Goal: Information Seeking & Learning: Learn about a topic

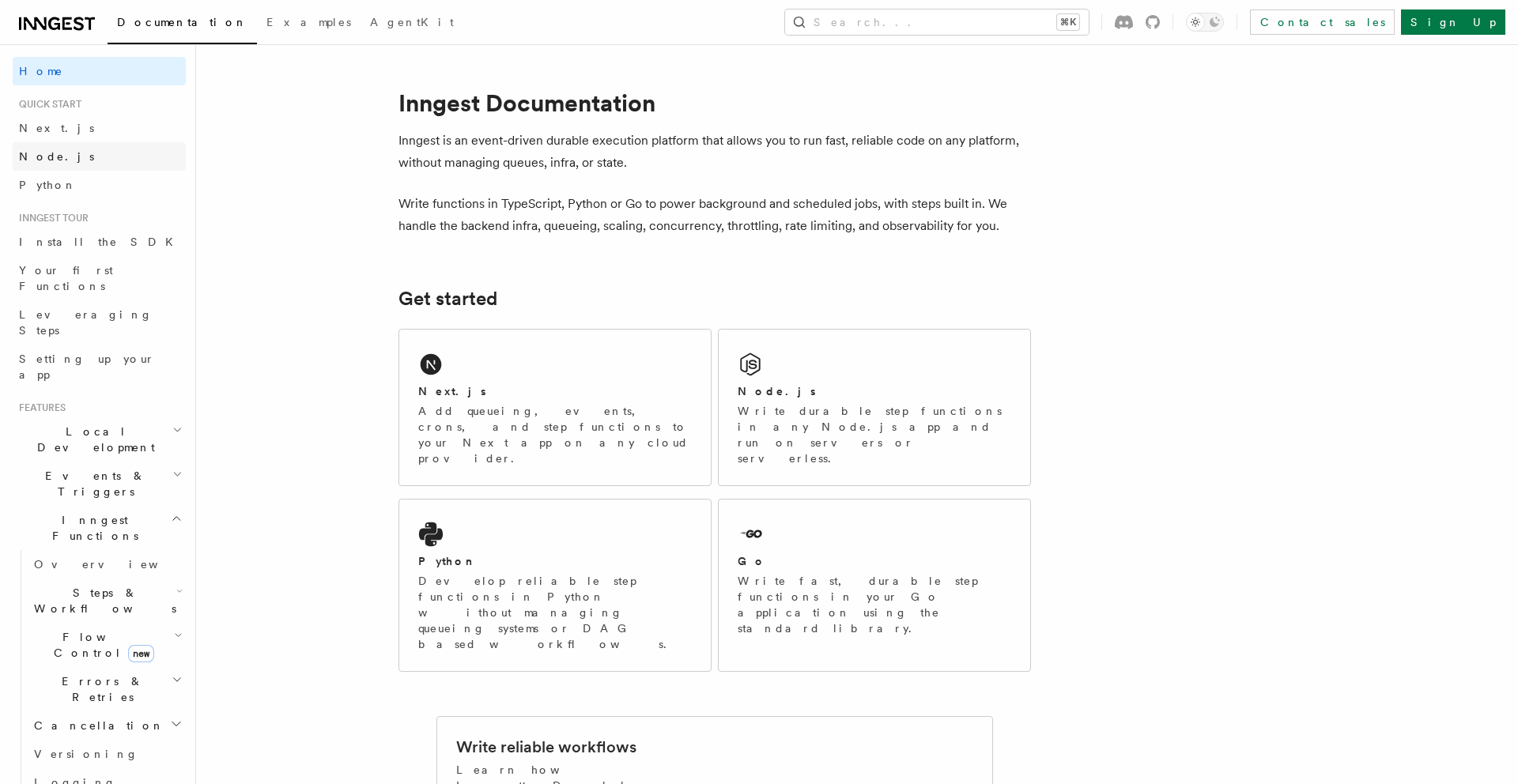
click at [60, 152] on link "Node.js" at bounding box center [99, 157] width 173 height 29
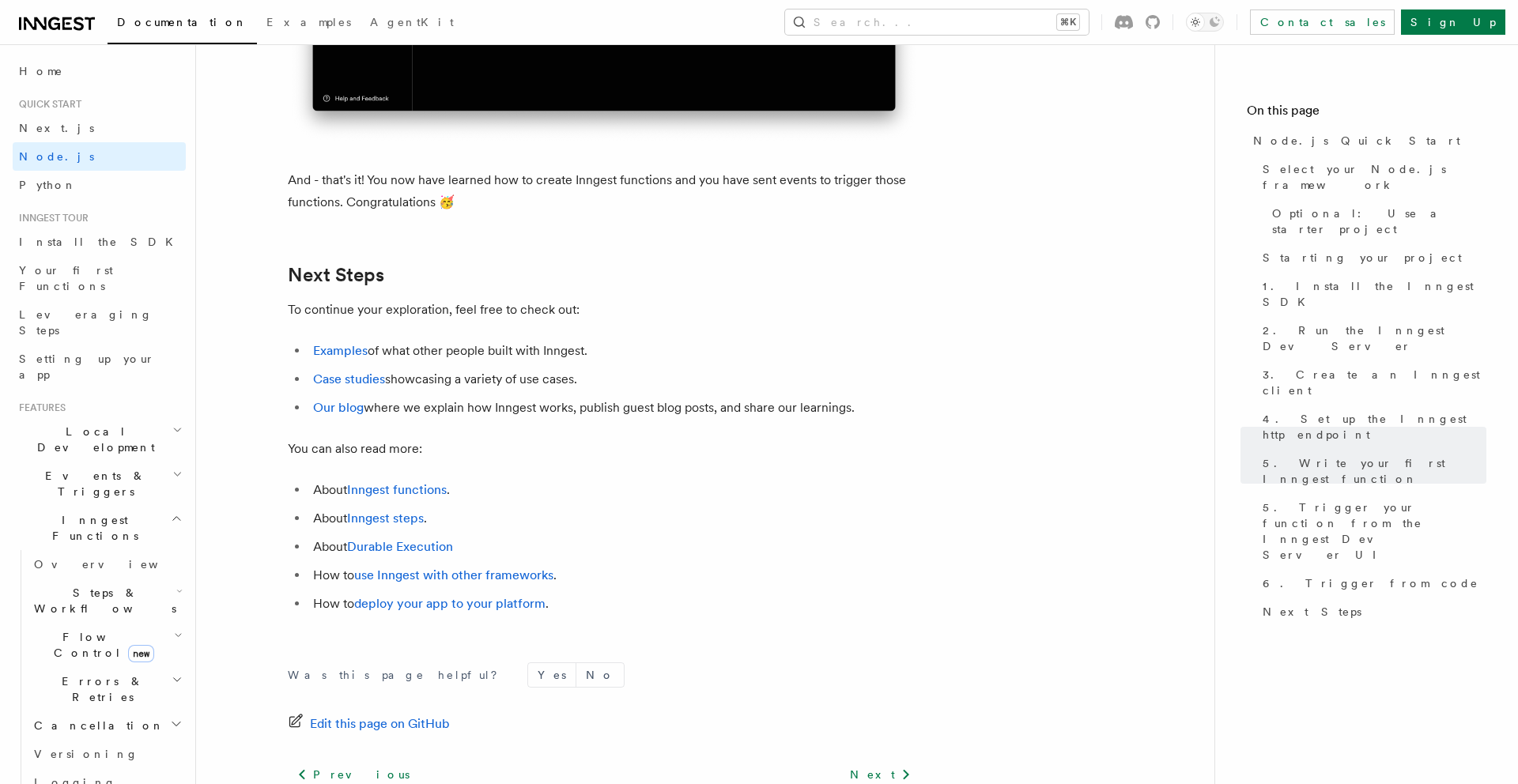
scroll to position [9688, 0]
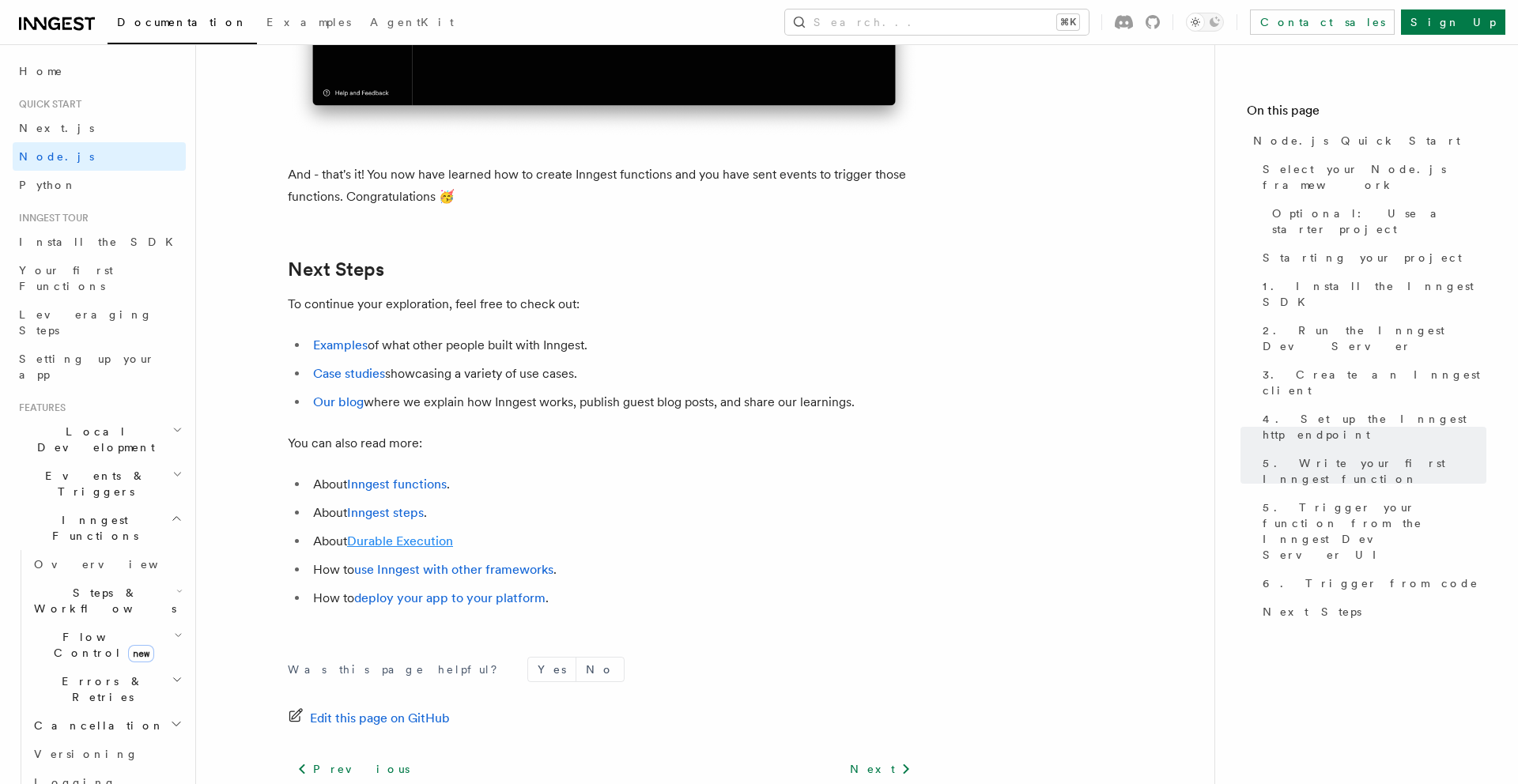
click at [399, 549] on link "Durable Execution" at bounding box center [399, 541] width 106 height 15
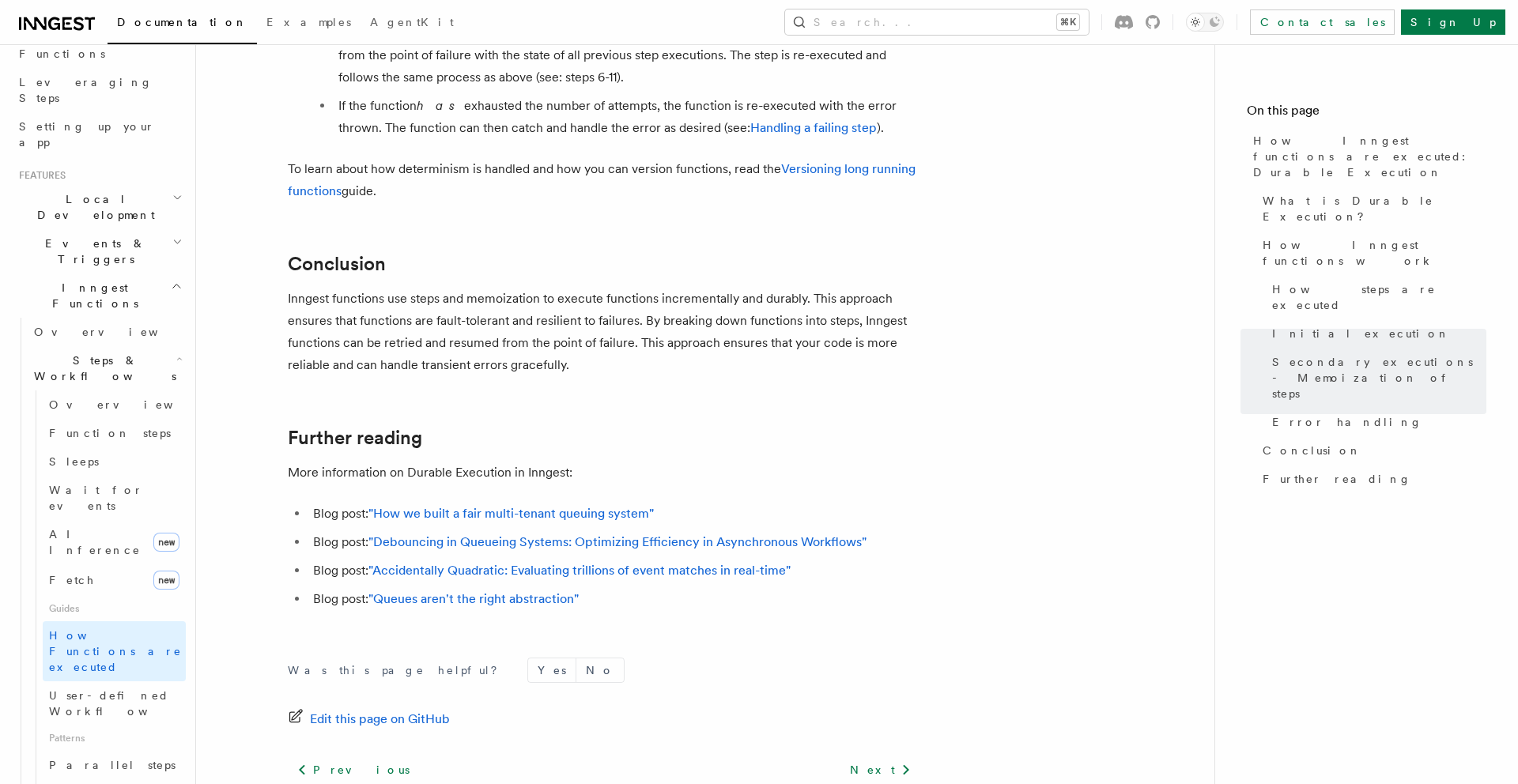
scroll to position [210, 0]
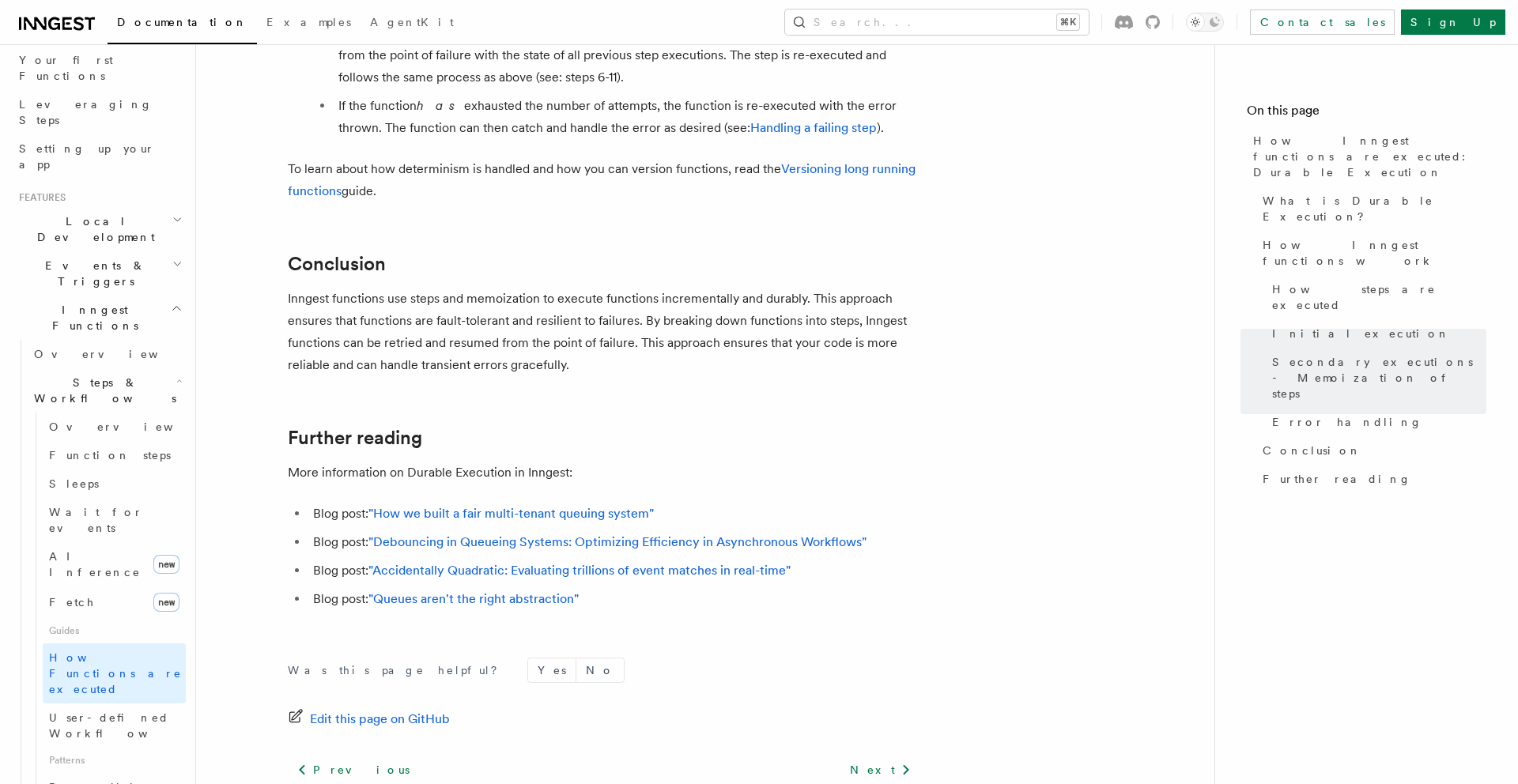
click at [88, 368] on h2 "Steps & Workflows" at bounding box center [106, 390] width 158 height 45
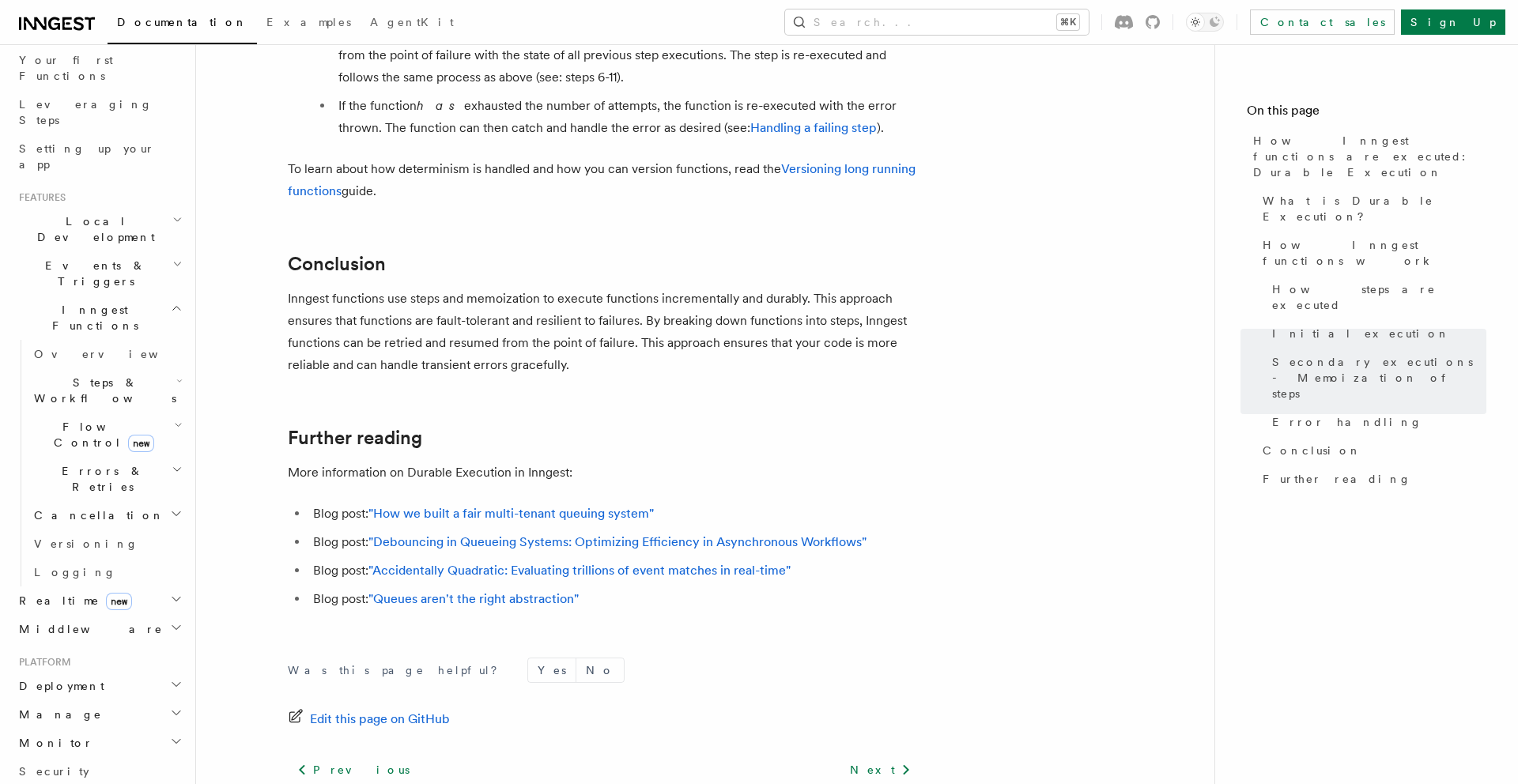
click at [86, 257] on span "Events & Triggers" at bounding box center [92, 273] width 160 height 31
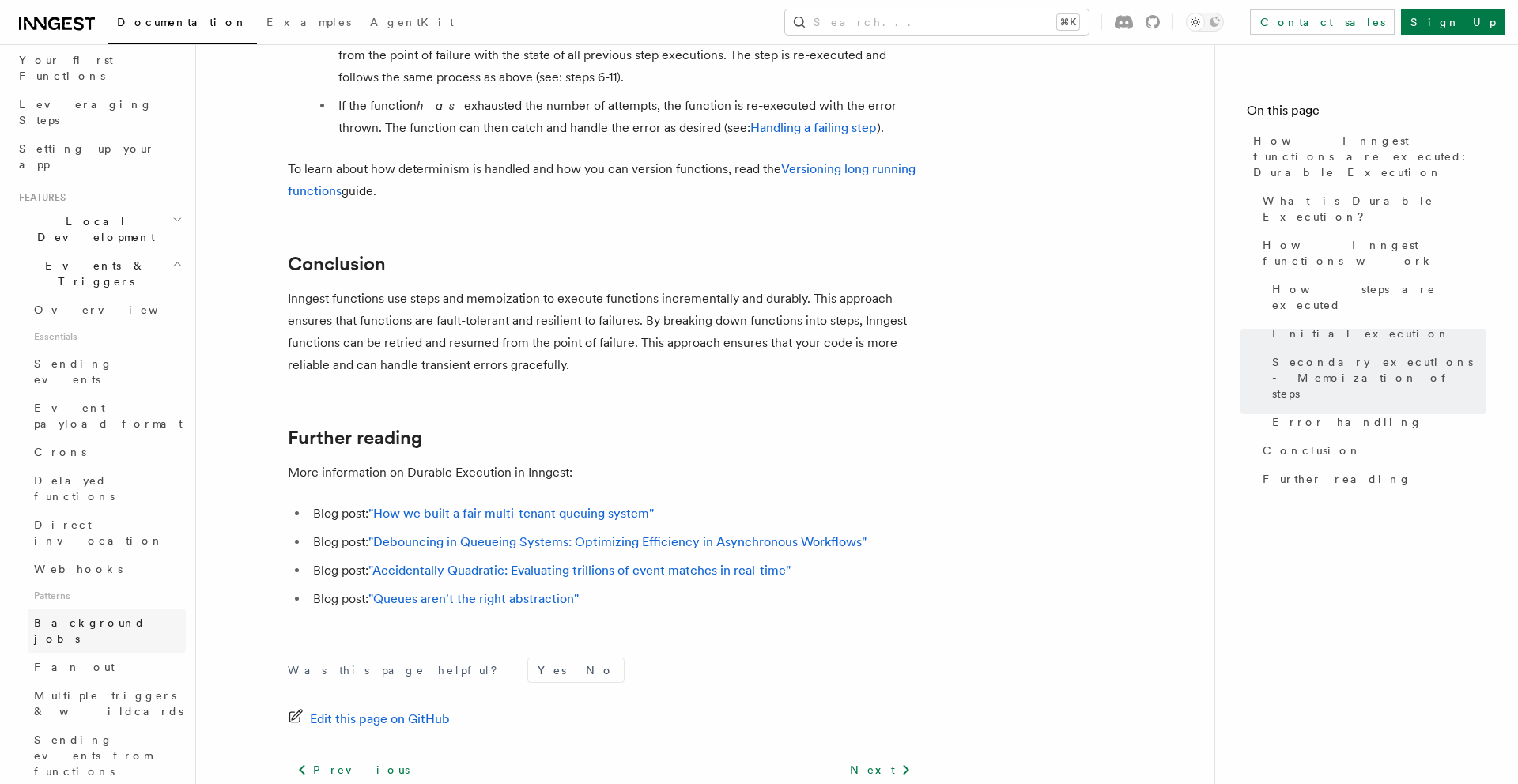
click at [70, 617] on span "Background jobs" at bounding box center [89, 631] width 111 height 29
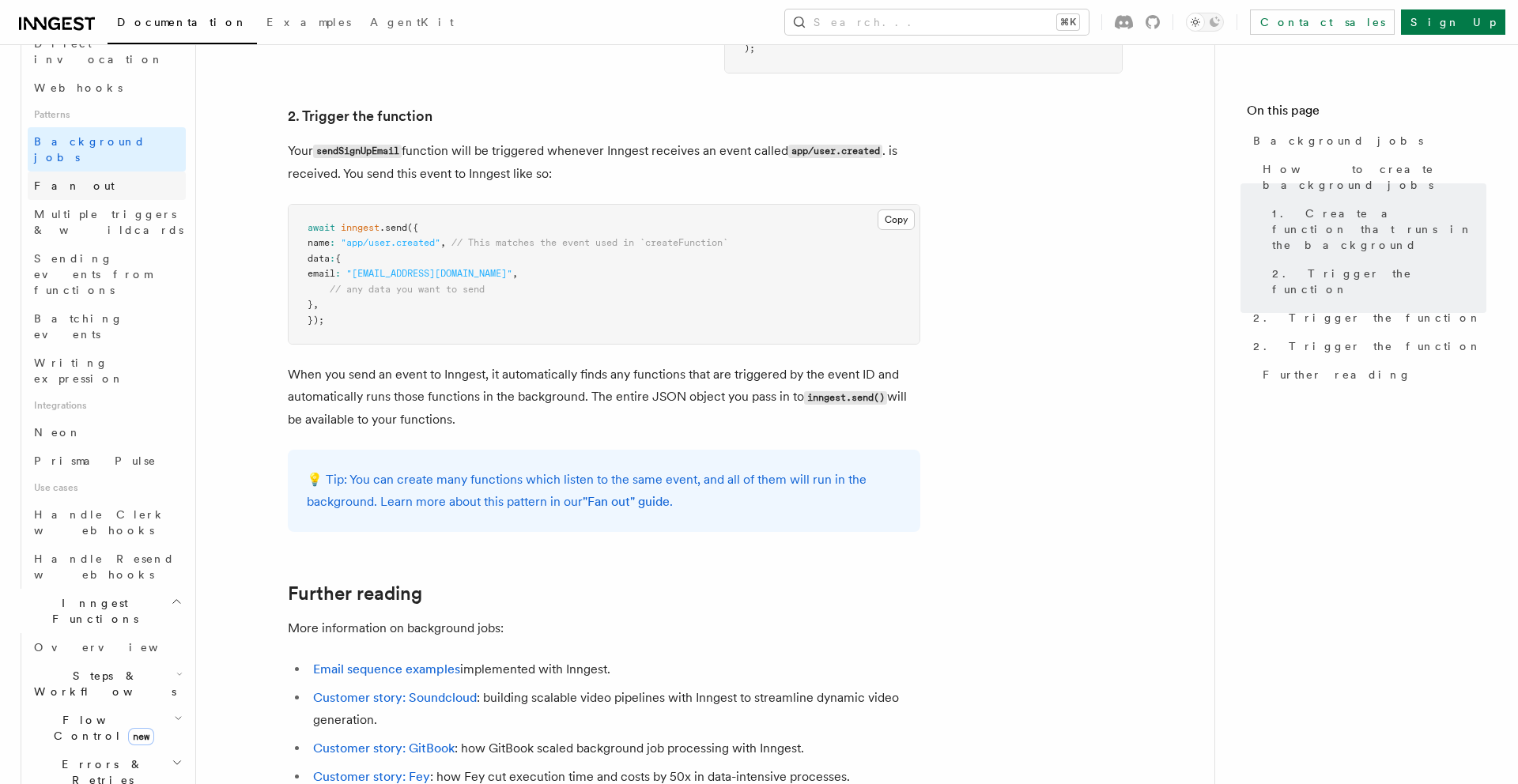
scroll to position [705, 0]
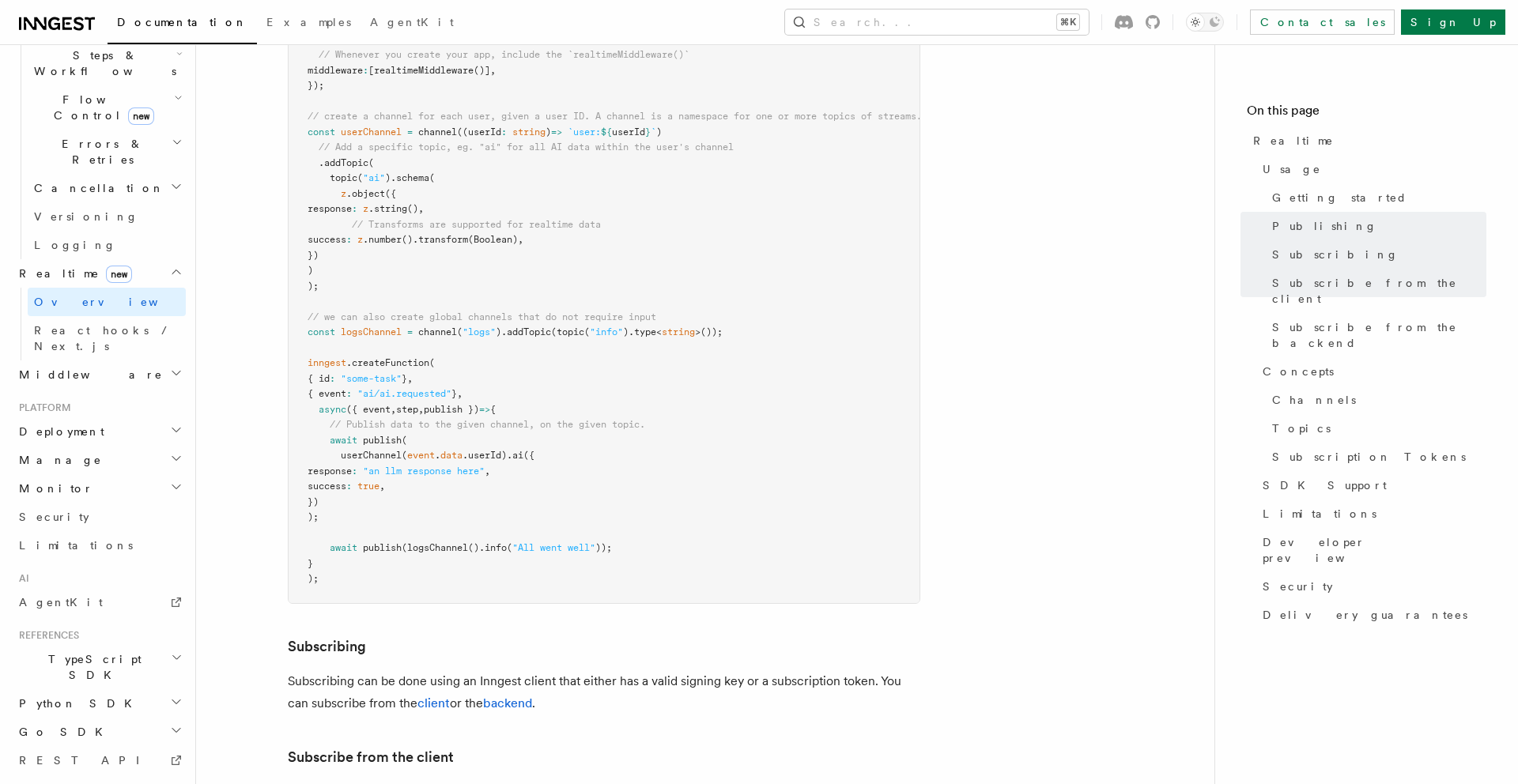
scroll to position [1211, 0]
click at [69, 424] on span "Deployment" at bounding box center [58, 432] width 92 height 16
click at [60, 527] on span "Syncing" at bounding box center [72, 533] width 77 height 12
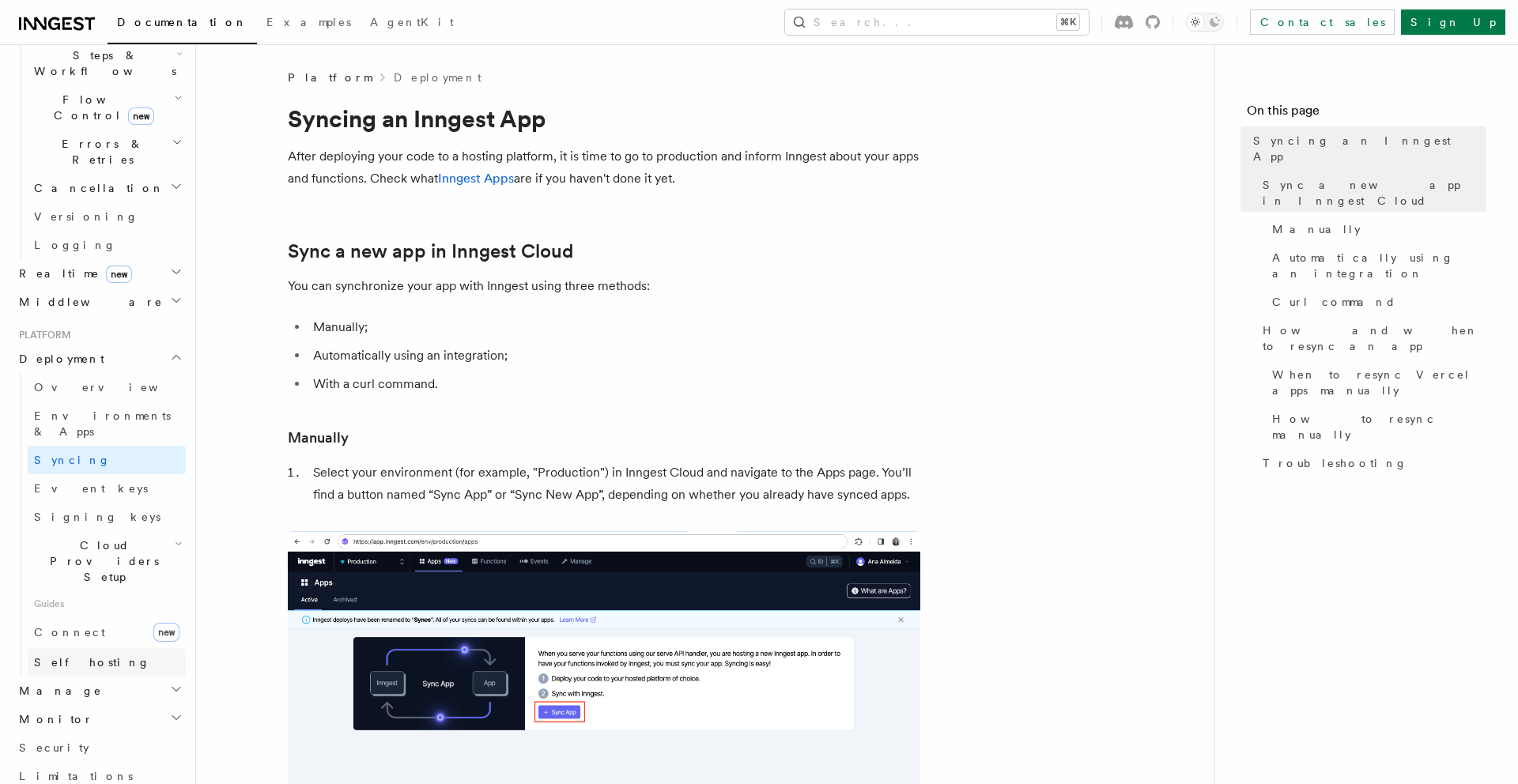
click at [70, 648] on link "Self hosting" at bounding box center [106, 662] width 158 height 29
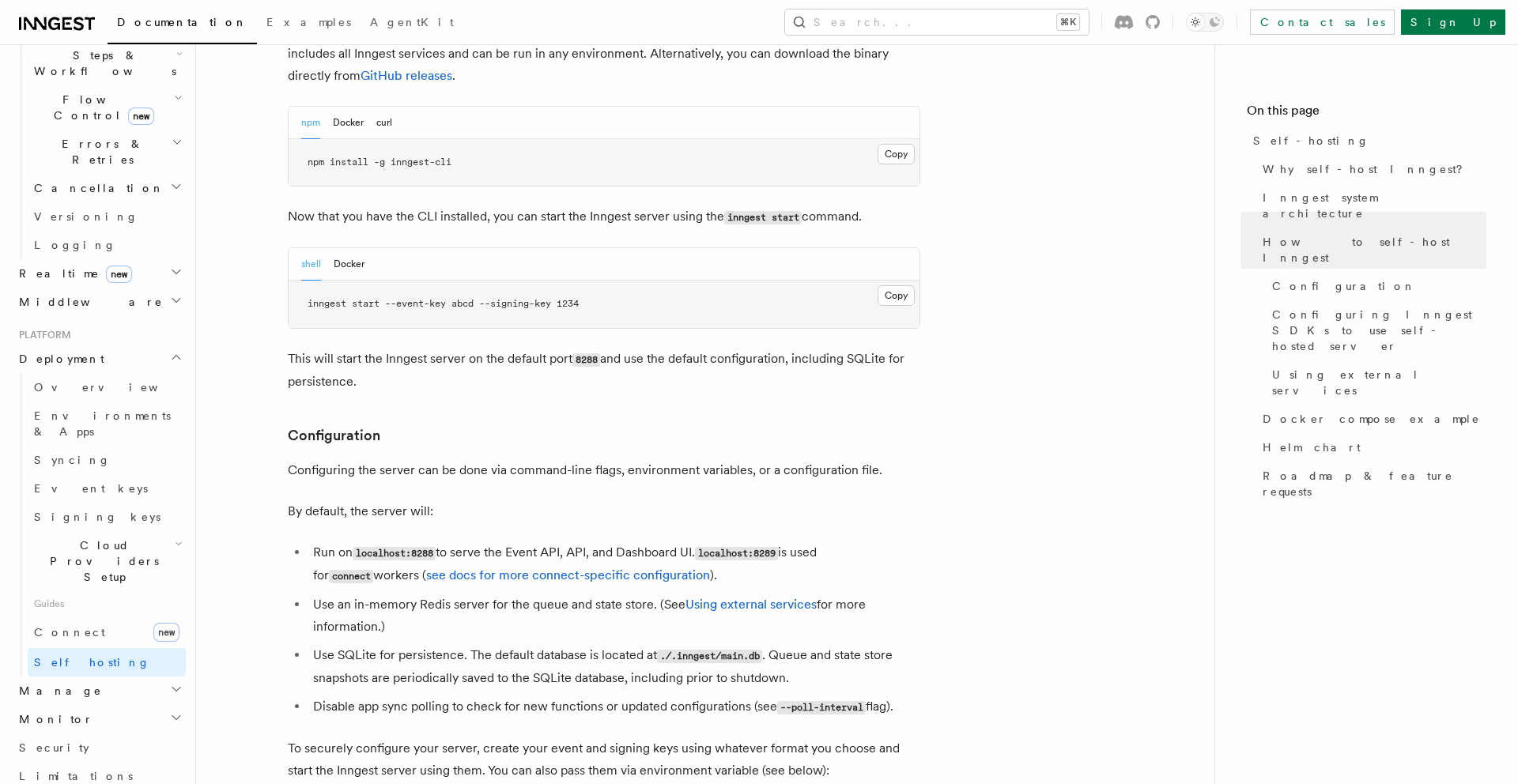
scroll to position [1678, 0]
